Goal: Task Accomplishment & Management: Manage account settings

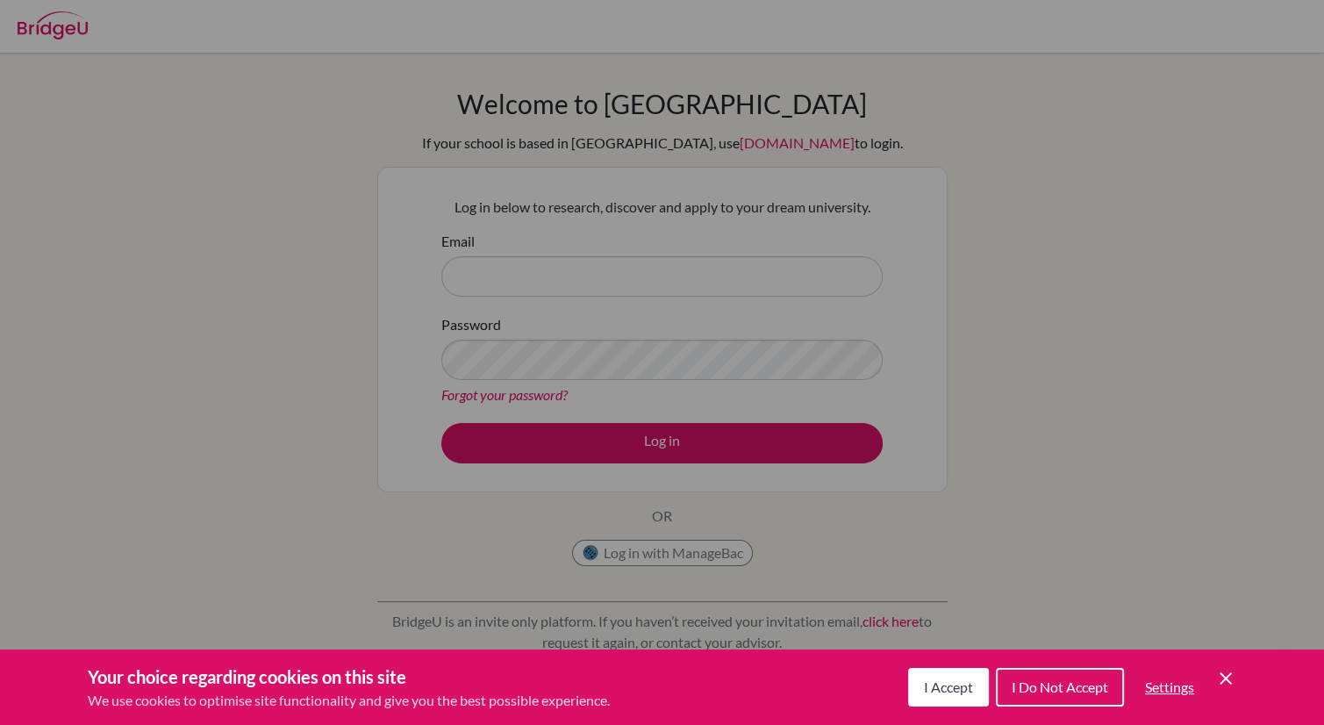
click at [966, 675] on button "I Accept" at bounding box center [948, 687] width 81 height 39
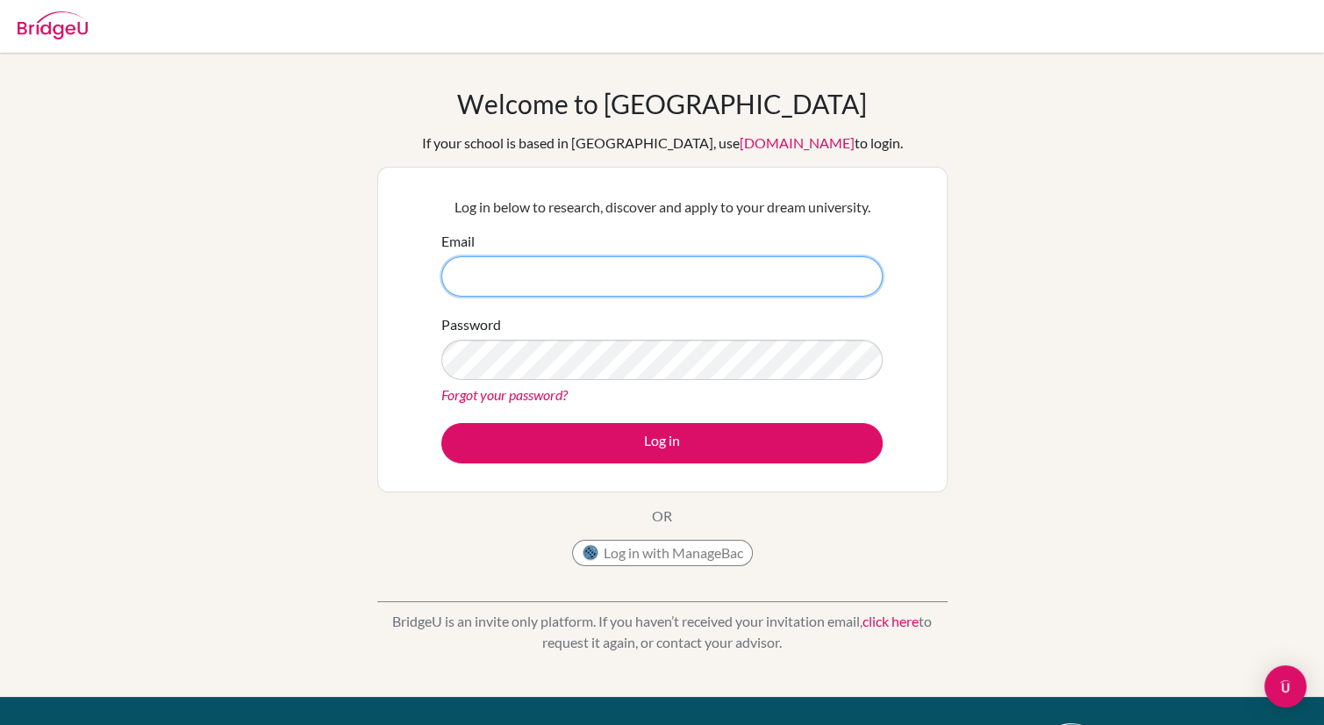
click at [625, 264] on input "Email" at bounding box center [661, 276] width 441 height 40
type input "[EMAIL_ADDRESS][DOMAIN_NAME]"
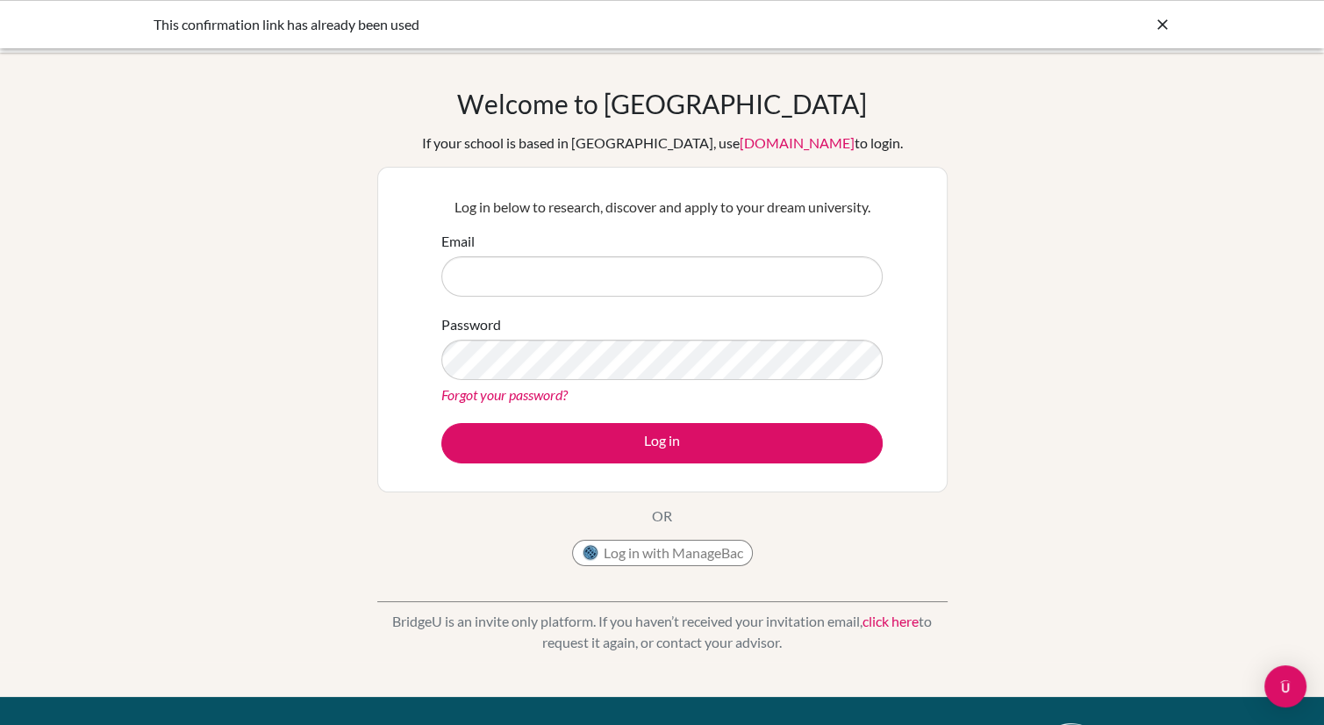
click at [502, 272] on input "Email" at bounding box center [661, 276] width 441 height 40
type input "[EMAIL_ADDRESS][DOMAIN_NAME]"
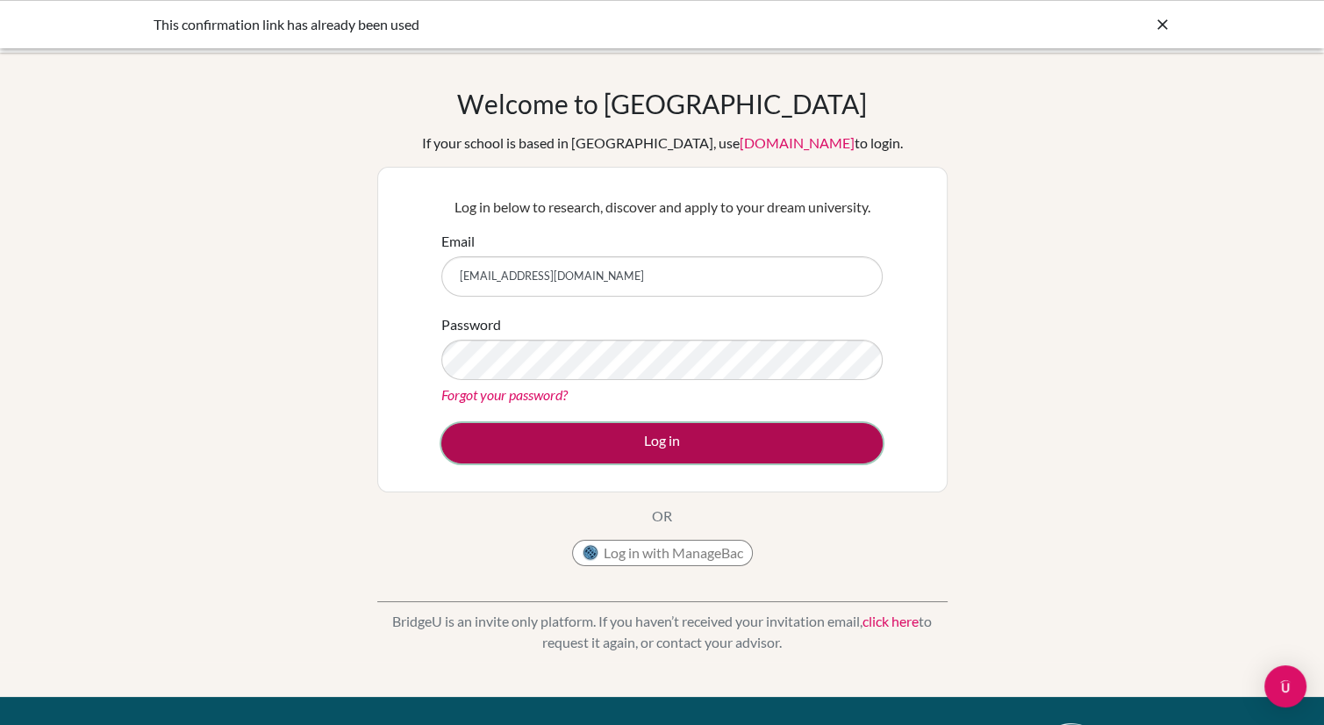
click at [523, 438] on button "Log in" at bounding box center [661, 443] width 441 height 40
